Goal: Find specific page/section: Find specific page/section

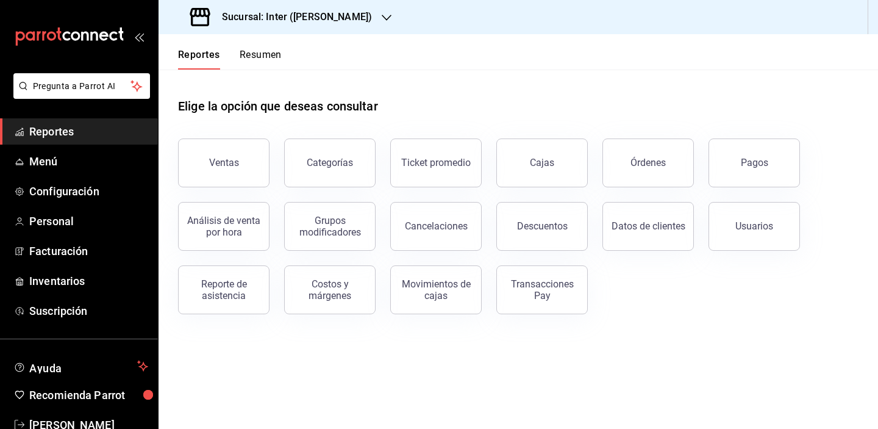
click at [578, 105] on div "Elige la opción que deseas consultar" at bounding box center [518, 97] width 681 height 54
click at [592, 90] on div "Elige la opción que deseas consultar" at bounding box center [518, 97] width 681 height 54
click at [545, 21] on div "Sucursal: Inter ([PERSON_NAME])" at bounding box center [519, 17] width 720 height 34
click at [540, 40] on header "Reportes Resumen" at bounding box center [519, 51] width 720 height 35
click at [586, 32] on div "Sucursal: Inter ([PERSON_NAME])" at bounding box center [519, 17] width 720 height 34
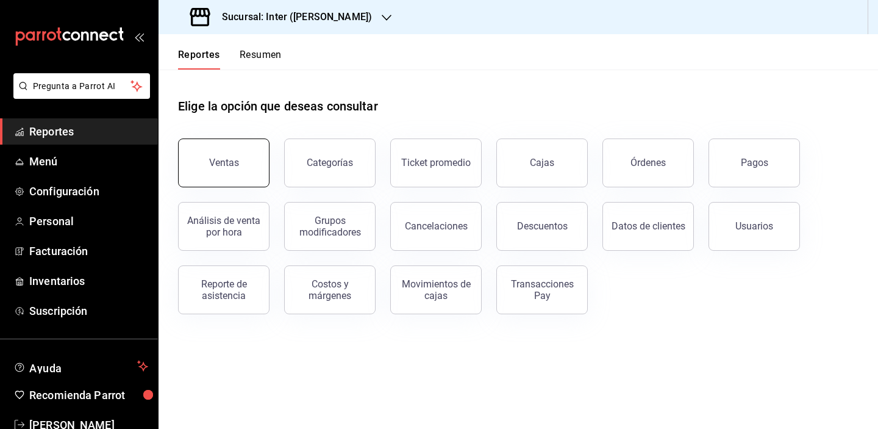
click at [229, 151] on button "Ventas" at bounding box center [223, 162] width 91 height 49
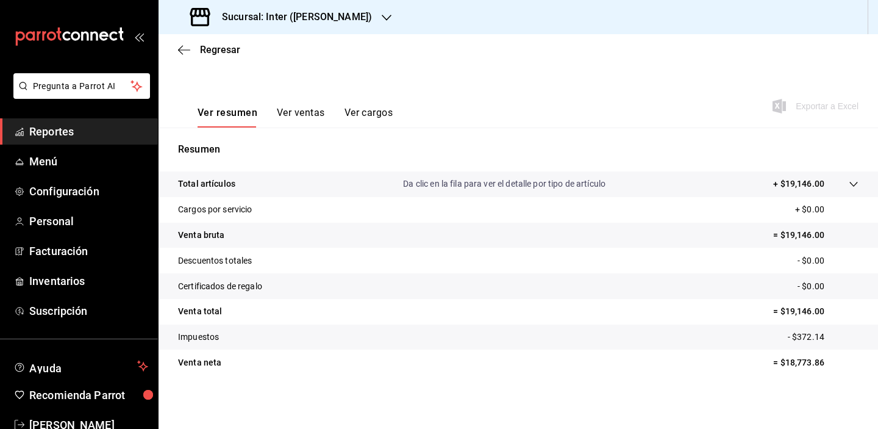
scroll to position [156, 0]
click at [537, 117] on div "Ver resumen Ver ventas Ver cargos Exportar a Excel" at bounding box center [519, 102] width 720 height 50
click at [104, 130] on span "Reportes" at bounding box center [88, 131] width 119 height 16
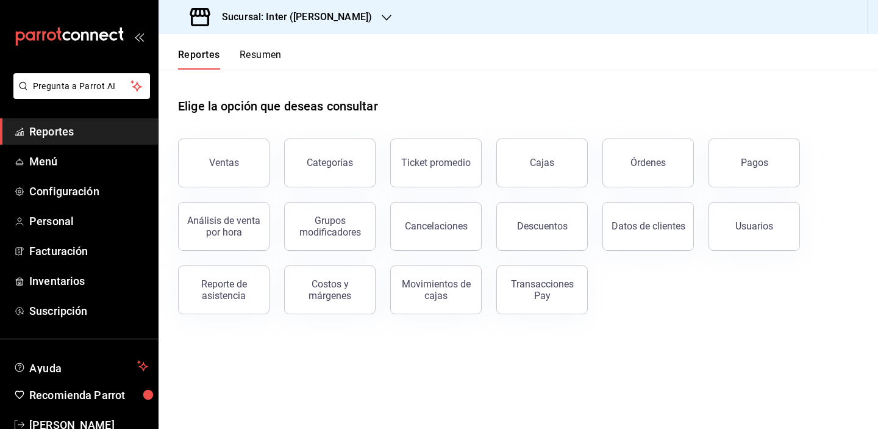
click at [496, 113] on div "Elige la opción que deseas consultar" at bounding box center [518, 97] width 681 height 54
click at [517, 343] on main "Elige la opción que deseas consultar Ventas Categorías Ticket promedio Cajas Ór…" at bounding box center [519, 249] width 720 height 359
